Goal: Task Accomplishment & Management: Use online tool/utility

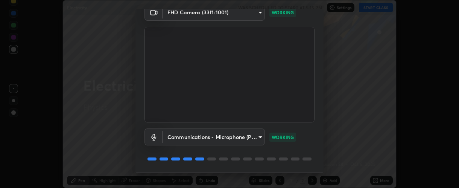
scroll to position [59, 0]
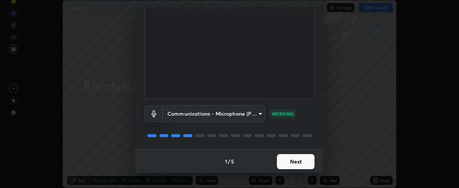
click at [297, 166] on button "Next" at bounding box center [296, 161] width 38 height 15
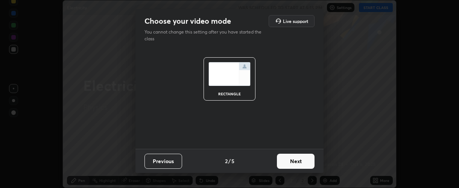
scroll to position [0, 0]
click at [305, 161] on button "Next" at bounding box center [296, 160] width 38 height 15
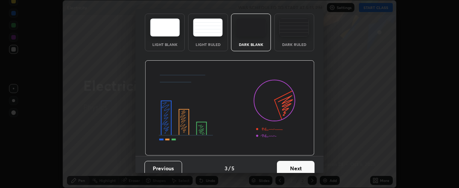
scroll to position [37, 0]
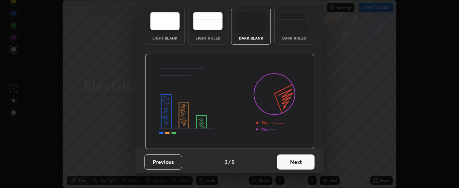
click at [302, 161] on button "Next" at bounding box center [296, 161] width 38 height 15
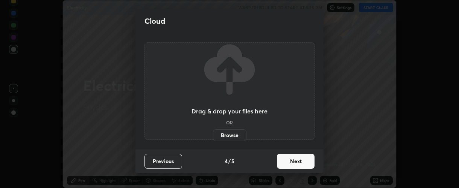
click at [305, 162] on button "Next" at bounding box center [296, 160] width 38 height 15
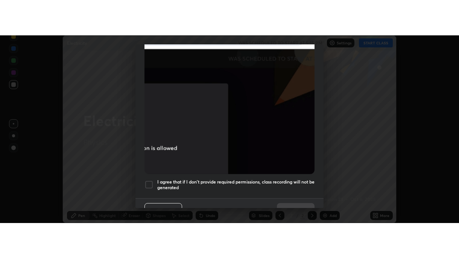
scroll to position [212, 0]
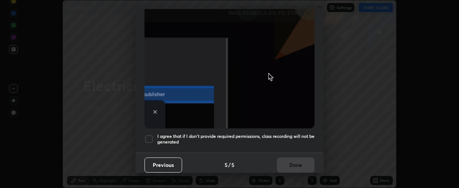
click at [147, 135] on div at bounding box center [148, 138] width 9 height 9
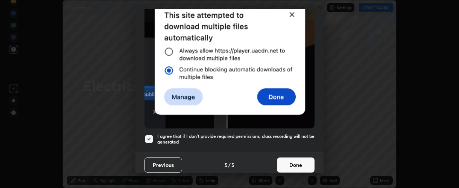
click at [297, 161] on button "Done" at bounding box center [296, 164] width 38 height 15
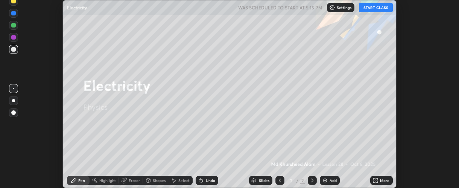
click at [377, 178] on icon at bounding box center [377, 179] width 2 height 2
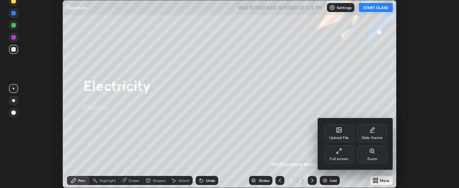
click at [341, 157] on div "Full screen" at bounding box center [338, 159] width 19 height 4
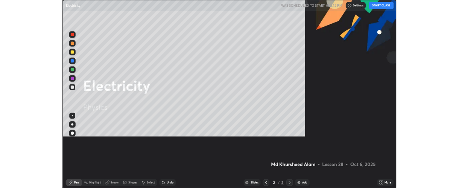
scroll to position [258, 459]
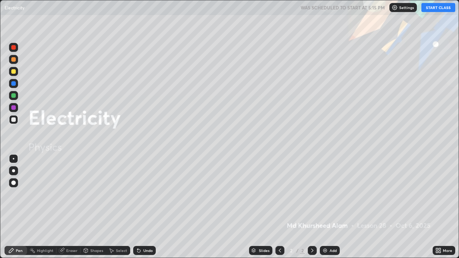
click at [437, 8] on button "START CLASS" at bounding box center [438, 7] width 34 height 9
click at [67, 187] on div "Eraser" at bounding box center [71, 251] width 11 height 4
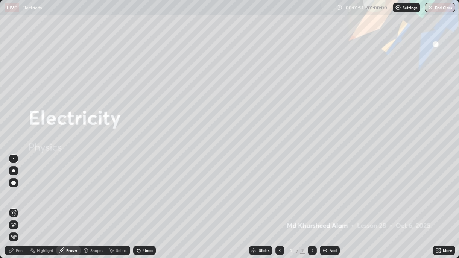
click at [14, 187] on div "Pen" at bounding box center [16, 250] width 23 height 9
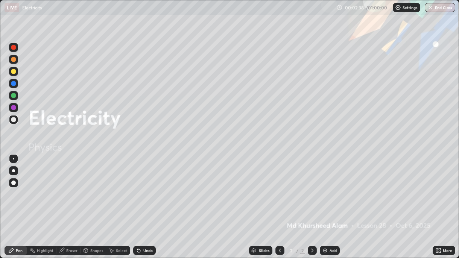
click at [146, 187] on div "Undo" at bounding box center [144, 250] width 23 height 9
click at [143, 187] on div "Undo" at bounding box center [147, 251] width 9 height 4
click at [148, 187] on div "Undo" at bounding box center [147, 251] width 9 height 4
click at [328, 187] on div "Add" at bounding box center [330, 250] width 20 height 9
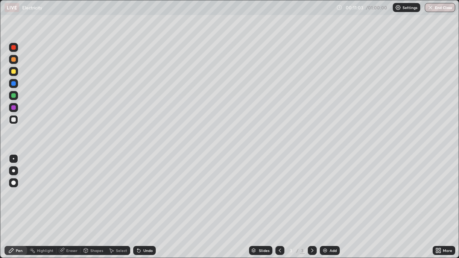
click at [14, 110] on div at bounding box center [13, 107] width 5 height 5
click at [64, 187] on icon at bounding box center [62, 250] width 6 height 6
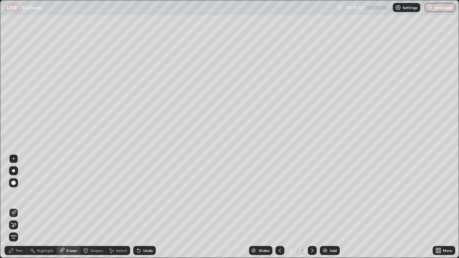
click at [9, 187] on icon at bounding box center [11, 250] width 6 height 6
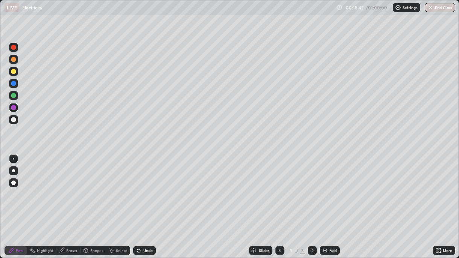
click at [325, 187] on img at bounding box center [325, 250] width 6 height 6
click at [327, 187] on img at bounding box center [325, 250] width 6 height 6
click at [322, 187] on img at bounding box center [325, 250] width 6 height 6
click at [143, 187] on div "Undo" at bounding box center [147, 251] width 9 height 4
click at [146, 187] on div "Undo" at bounding box center [147, 251] width 9 height 4
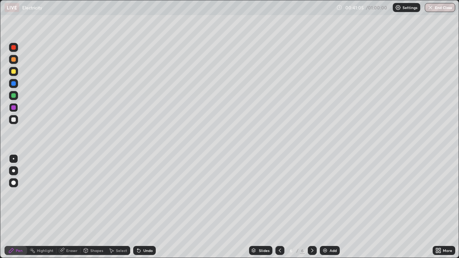
click at [147, 187] on div "Undo" at bounding box center [144, 250] width 23 height 9
click at [66, 187] on div "Eraser" at bounding box center [71, 251] width 11 height 4
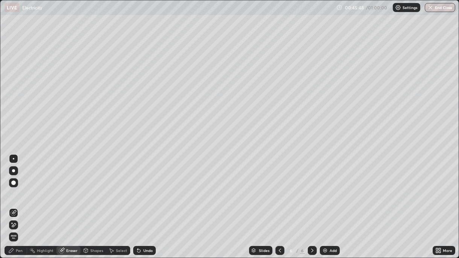
click at [436, 11] on button "End Class" at bounding box center [440, 7] width 30 height 9
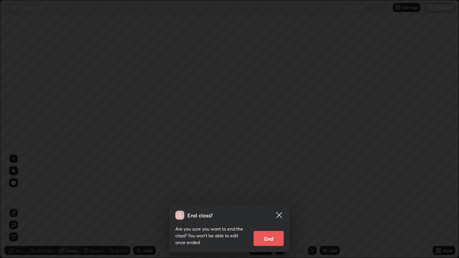
click at [267, 187] on button "End" at bounding box center [268, 238] width 30 height 15
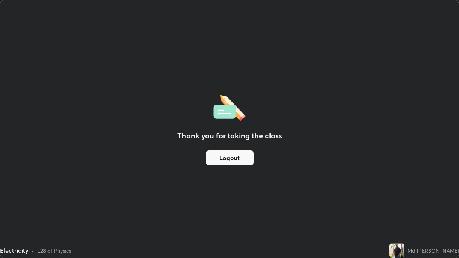
click at [223, 159] on button "Logout" at bounding box center [230, 157] width 48 height 15
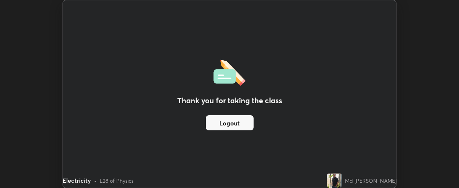
scroll to position [37413, 37142]
